Goal: Complete application form: Complete application form

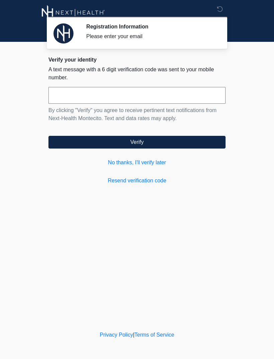
click at [156, 164] on link "No thanks, I'll verify later" at bounding box center [136, 163] width 177 height 8
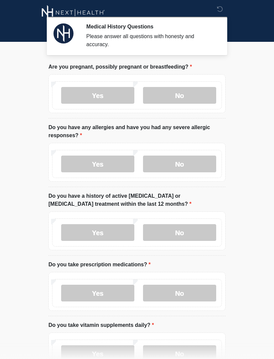
click at [196, 95] on label "No" at bounding box center [179, 95] width 73 height 17
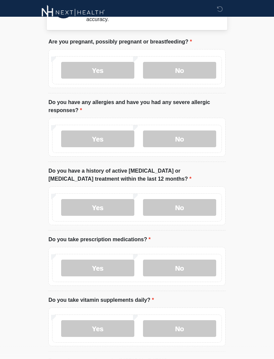
click at [190, 136] on label "No" at bounding box center [179, 139] width 73 height 17
click at [188, 208] on label "No" at bounding box center [179, 207] width 73 height 17
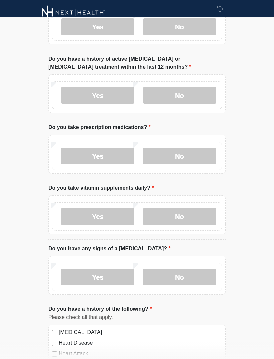
scroll to position [138, 0]
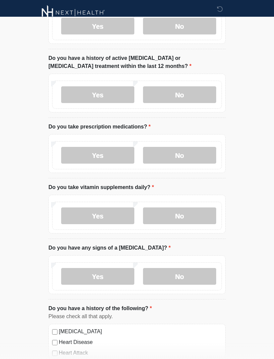
click at [186, 151] on label "No" at bounding box center [179, 155] width 73 height 17
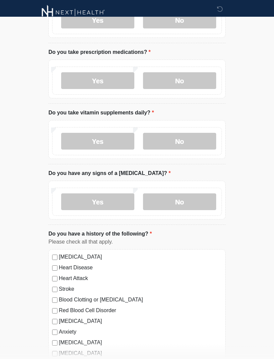
scroll to position [212, 0]
click at [189, 144] on label "No" at bounding box center [179, 141] width 73 height 17
click at [181, 201] on label "No" at bounding box center [179, 201] width 73 height 17
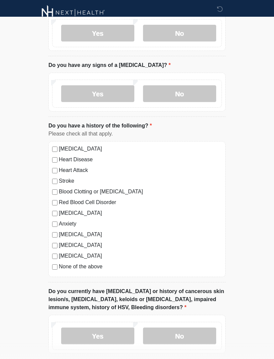
scroll to position [322, 0]
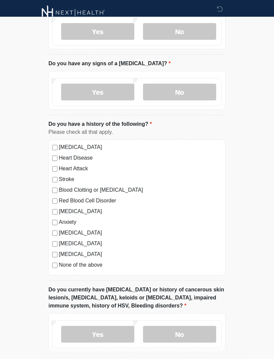
click at [91, 264] on label "None of the above" at bounding box center [140, 265] width 163 height 8
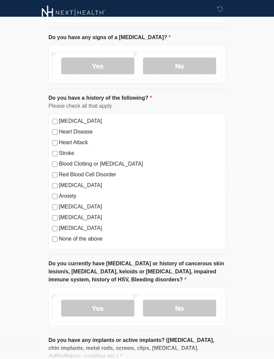
scroll to position [348, 0]
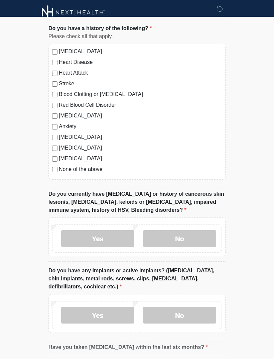
click at [188, 239] on label "No" at bounding box center [179, 238] width 73 height 17
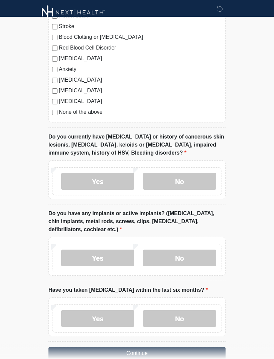
scroll to position [489, 0]
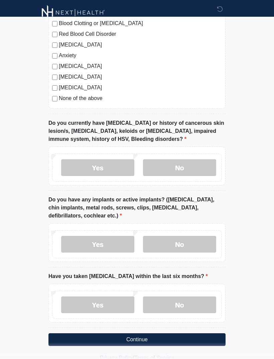
click at [189, 249] on label "No" at bounding box center [179, 244] width 73 height 17
click at [182, 304] on label "No" at bounding box center [179, 304] width 73 height 17
click at [107, 240] on label "Yes" at bounding box center [97, 244] width 73 height 17
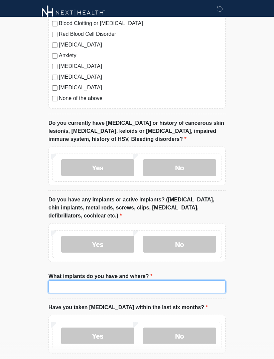
click at [131, 280] on input "What implants do you have and where?" at bounding box center [136, 286] width 177 height 13
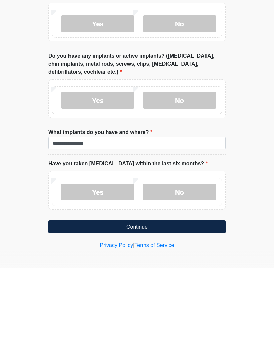
scroll to position [520, 0]
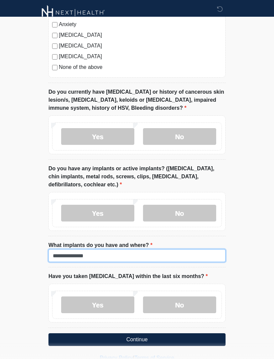
type input "**********"
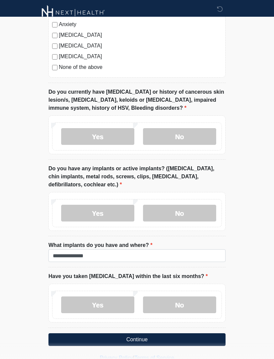
click at [166, 339] on button "Continue" at bounding box center [136, 339] width 177 height 13
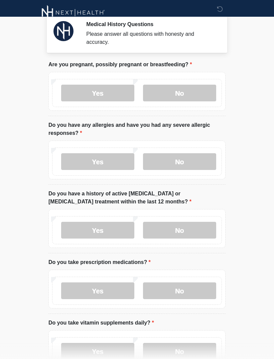
scroll to position [0, 0]
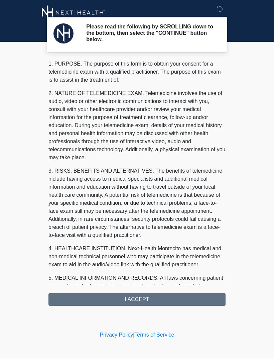
click at [162, 294] on div "1. PURPOSE. The purpose of this form is to obtain your consent for a telemedici…" at bounding box center [136, 183] width 177 height 246
click at [177, 296] on div "1. PURPOSE. The purpose of this form is to obtain your consent for a telemedici…" at bounding box center [136, 183] width 177 height 246
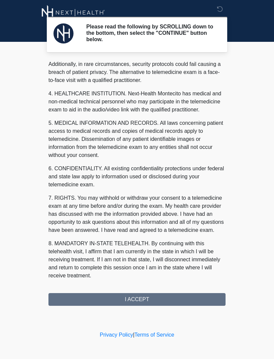
click at [163, 299] on button "I ACCEPT" at bounding box center [136, 299] width 177 height 13
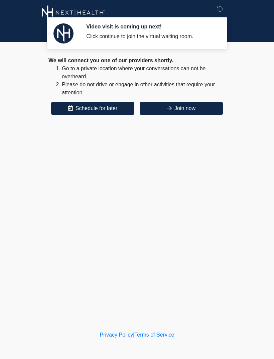
click at [195, 111] on button "Join now" at bounding box center [181, 108] width 83 height 13
